Goal: Transaction & Acquisition: Book appointment/travel/reservation

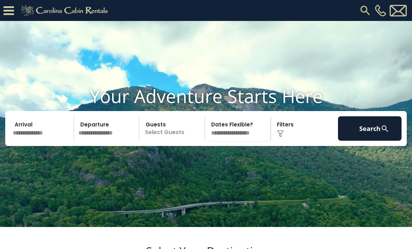
click at [185, 141] on p "Select Guests" at bounding box center [172, 128] width 63 height 24
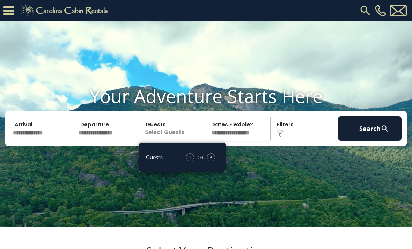
click at [217, 161] on div "- 0 + +" at bounding box center [201, 157] width 36 height 8
click at [205, 161] on div "- 0 + +" at bounding box center [201, 157] width 36 height 8
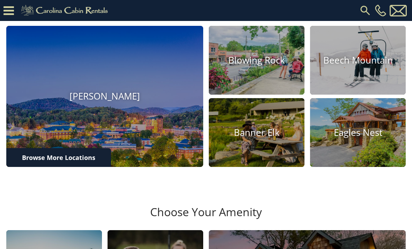
scroll to position [221, 0]
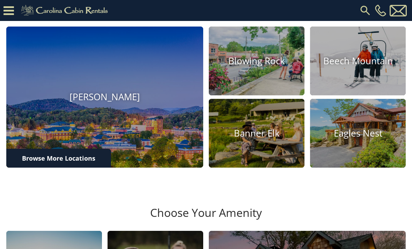
click at [110, 103] on h4 "[PERSON_NAME]" at bounding box center [104, 97] width 197 height 11
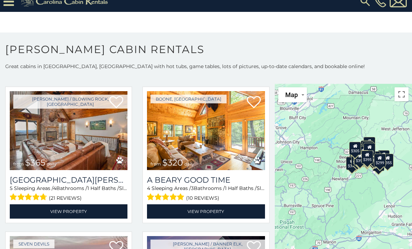
scroll to position [609, 0]
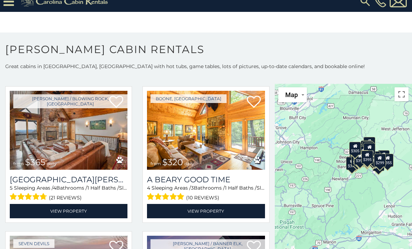
click at [221, 180] on h3 "A Beary Good Time" at bounding box center [206, 179] width 118 height 9
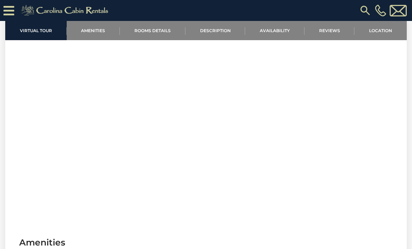
scroll to position [266, 0]
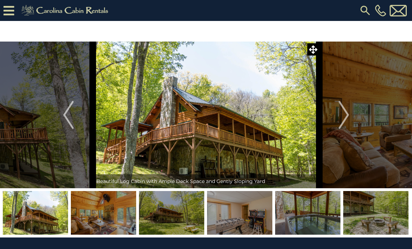
click at [349, 115] on img "Next" at bounding box center [343, 115] width 10 height 28
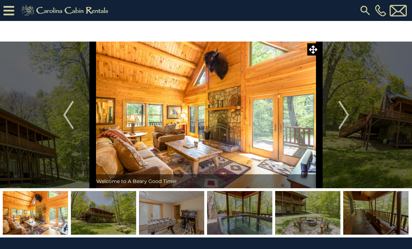
click at [349, 116] on img "Next" at bounding box center [343, 115] width 10 height 28
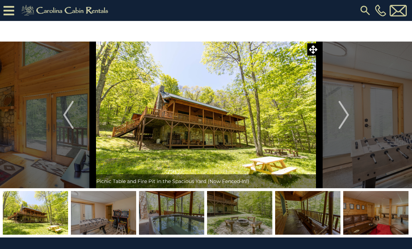
click at [348, 118] on img "Next" at bounding box center [343, 115] width 10 height 28
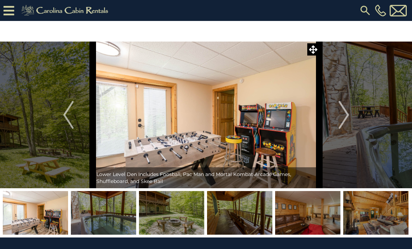
click at [351, 115] on button "Next" at bounding box center [344, 115] width 49 height 147
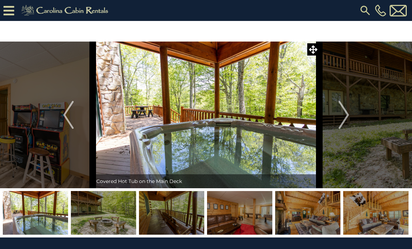
click at [352, 114] on button "Next" at bounding box center [344, 115] width 49 height 147
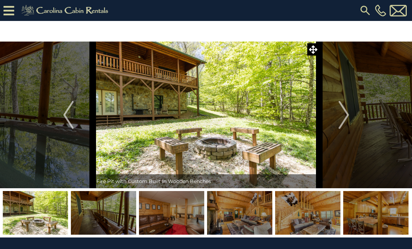
click at [352, 117] on button "Next" at bounding box center [344, 115] width 49 height 147
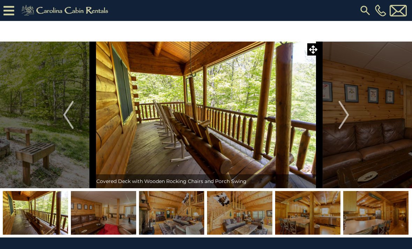
click at [352, 119] on button "Next" at bounding box center [344, 115] width 49 height 147
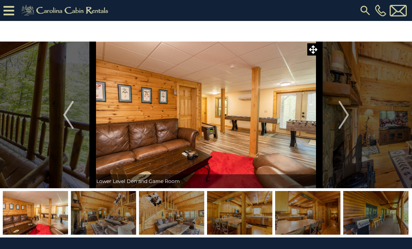
click at [350, 118] on button "Next" at bounding box center [344, 115] width 49 height 147
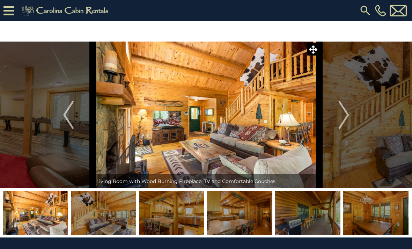
click at [351, 116] on button "Next" at bounding box center [344, 115] width 49 height 147
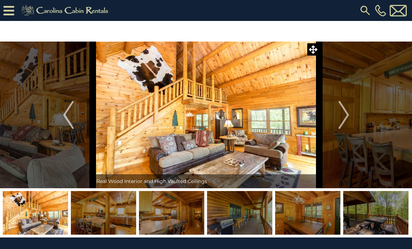
click at [346, 116] on img "Next" at bounding box center [343, 115] width 10 height 28
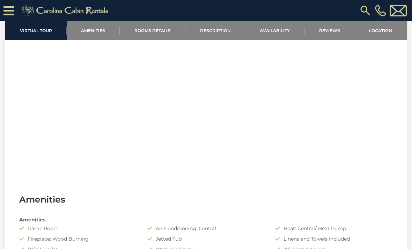
scroll to position [305, 0]
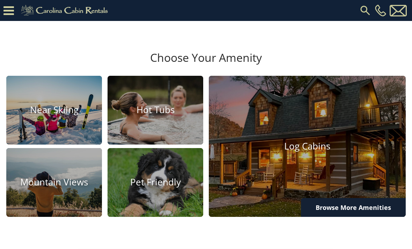
scroll to position [376, 0]
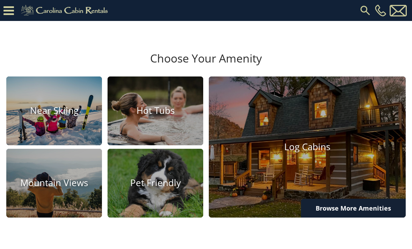
click at [328, 152] on h4 "Log Cabins" at bounding box center [307, 146] width 197 height 11
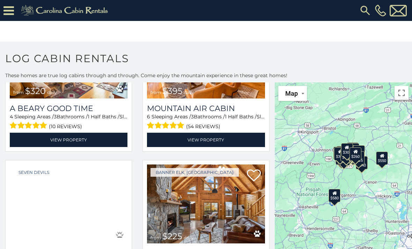
scroll to position [968, 0]
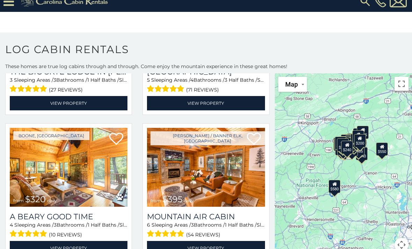
scroll to position [843, 0]
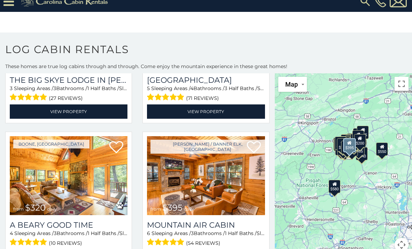
click at [218, 187] on img at bounding box center [206, 175] width 118 height 79
click at [223, 220] on h3 "Mountain Air Cabin" at bounding box center [206, 224] width 118 height 9
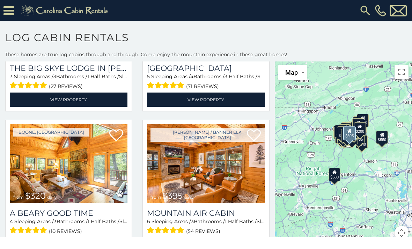
click at [226, 165] on img at bounding box center [206, 163] width 118 height 79
